Goal: Find specific fact: Find specific fact

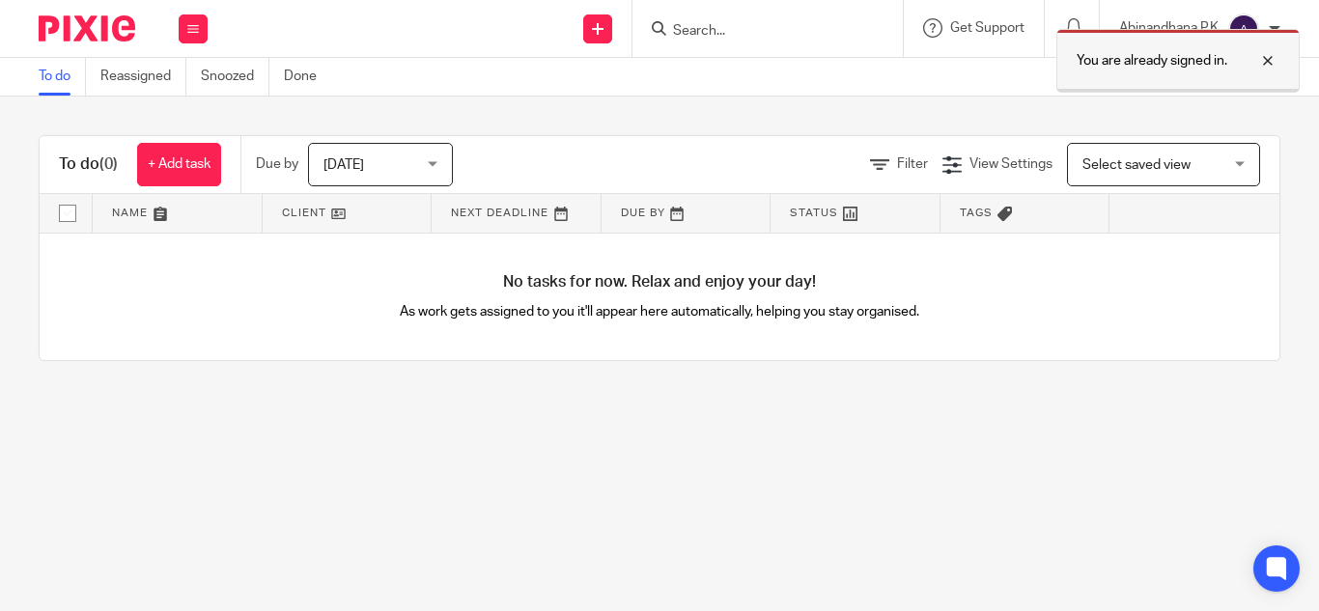
click at [1268, 65] on div at bounding box center [1253, 60] width 52 height 23
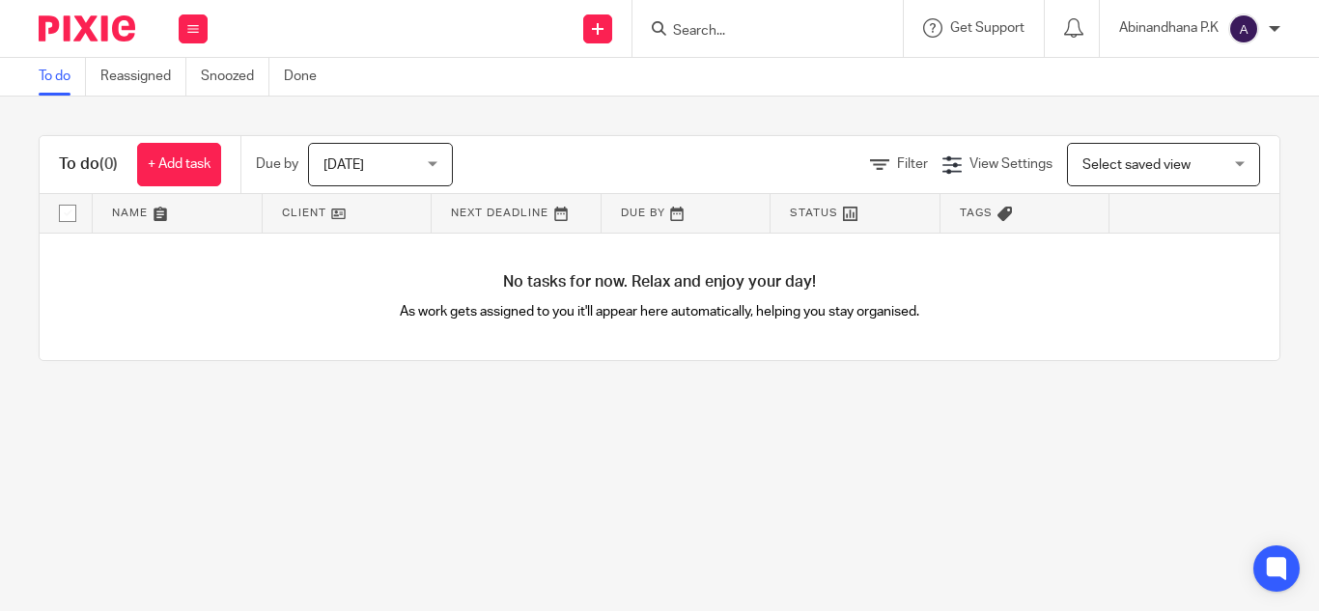
click at [690, 30] on input "Search" at bounding box center [758, 31] width 174 height 17
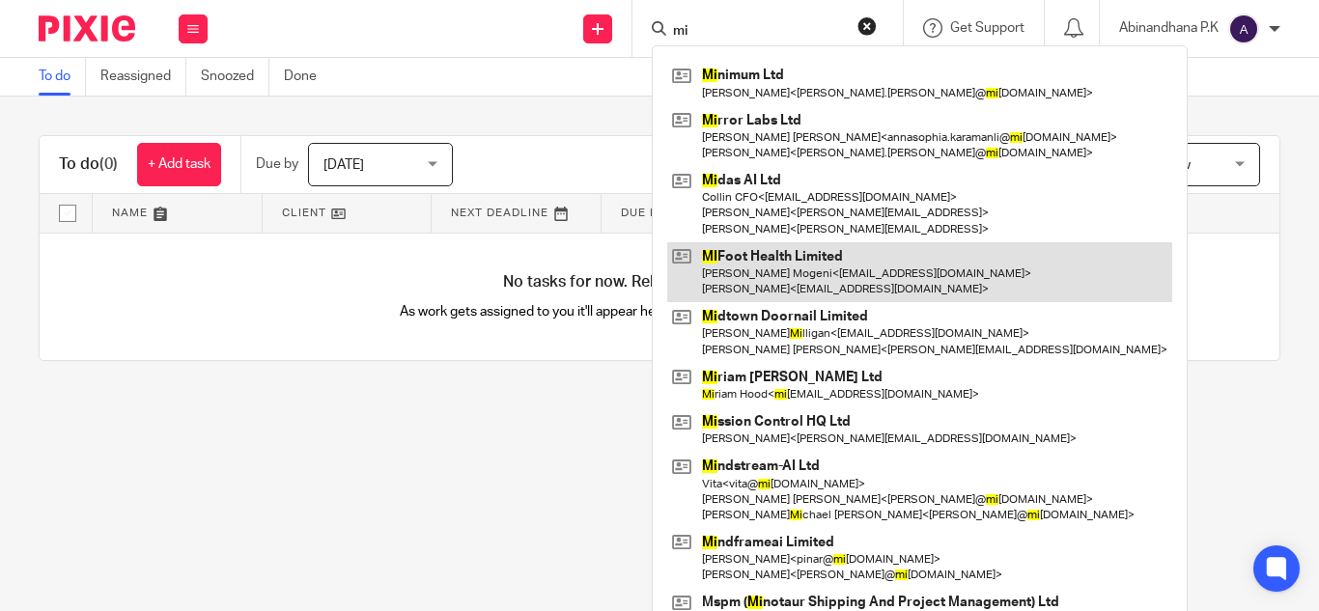
type input "mi"
click at [744, 254] on link at bounding box center [919, 272] width 505 height 60
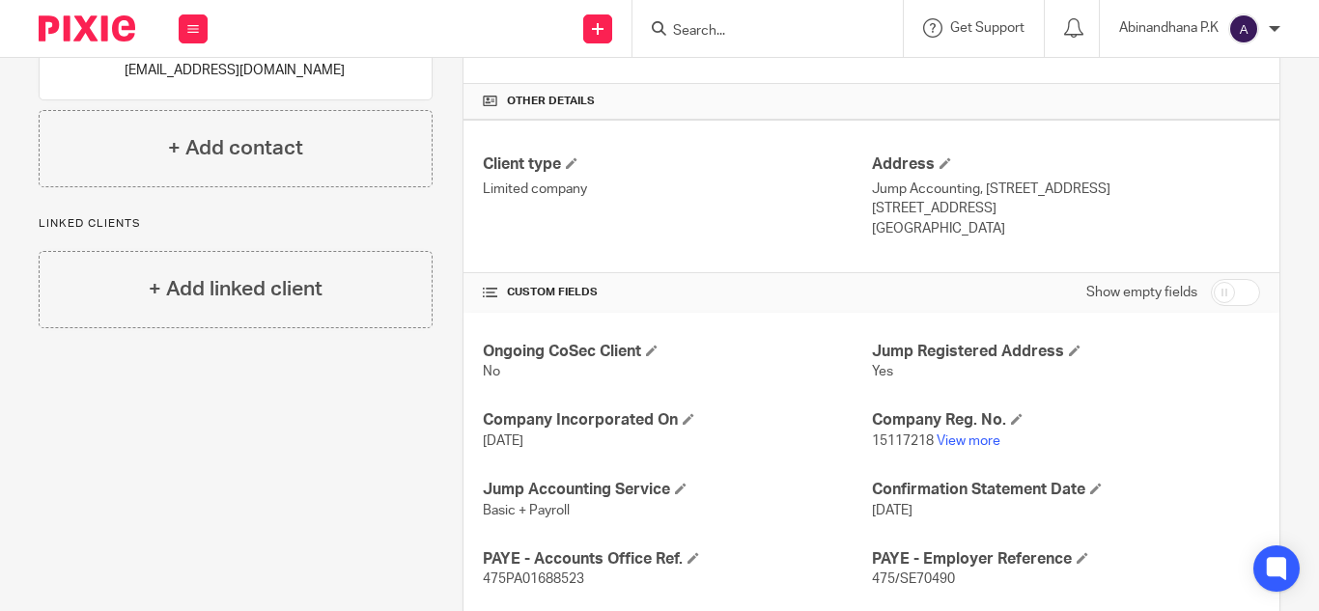
scroll to position [697, 0]
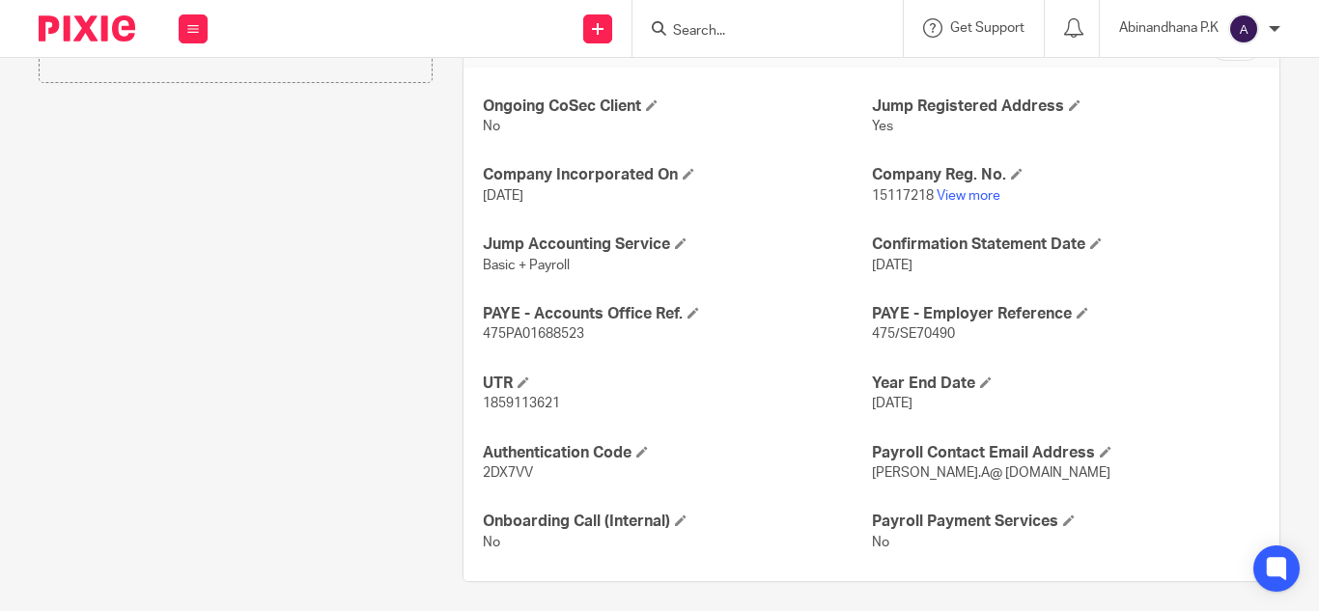
click at [880, 327] on span "475/SE70490" at bounding box center [913, 334] width 83 height 14
copy p "475/SE70490"
click at [497, 333] on span "475PA01688523" at bounding box center [533, 334] width 101 height 14
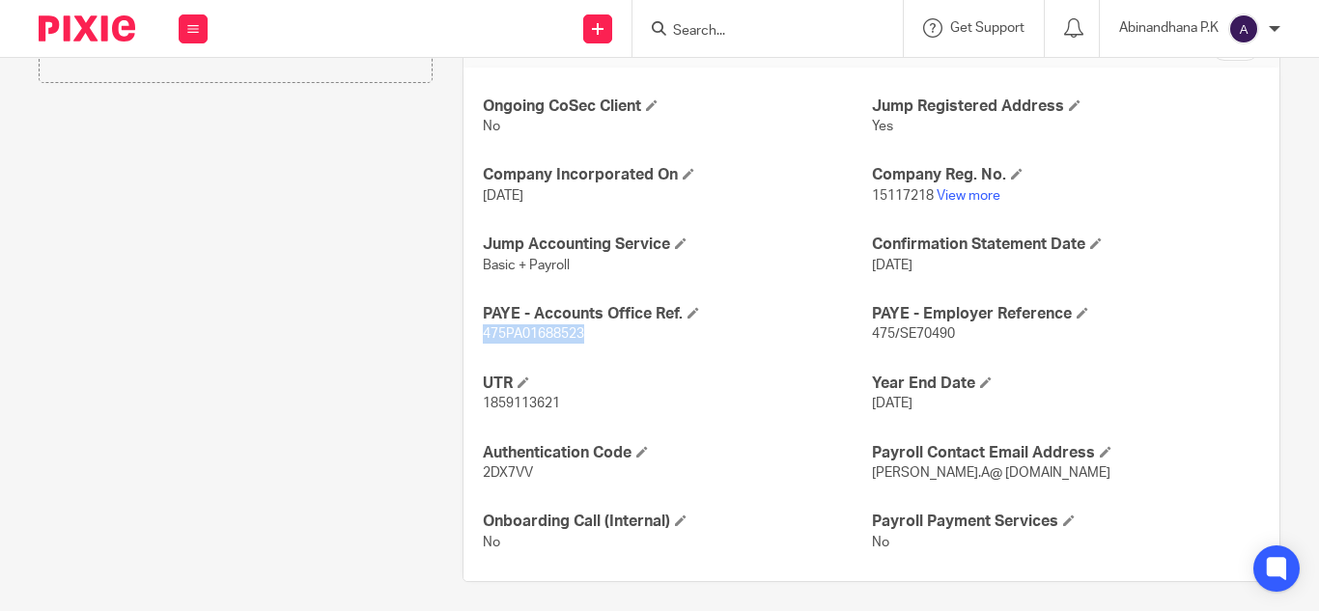
click at [497, 333] on span "475PA01688523" at bounding box center [533, 334] width 101 height 14
copy p "475PA01688523"
